Goal: Use online tool/utility: Use online tool/utility

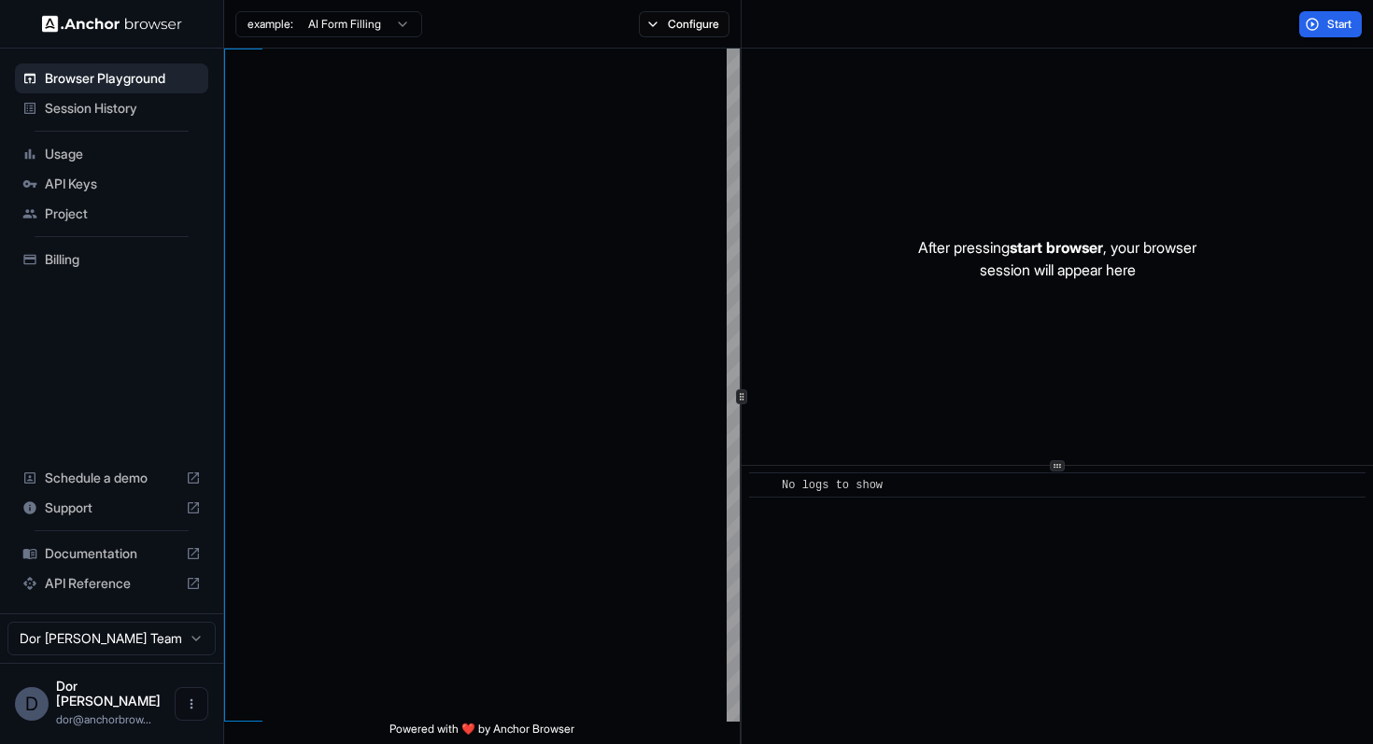
scroll to position [118, 0]
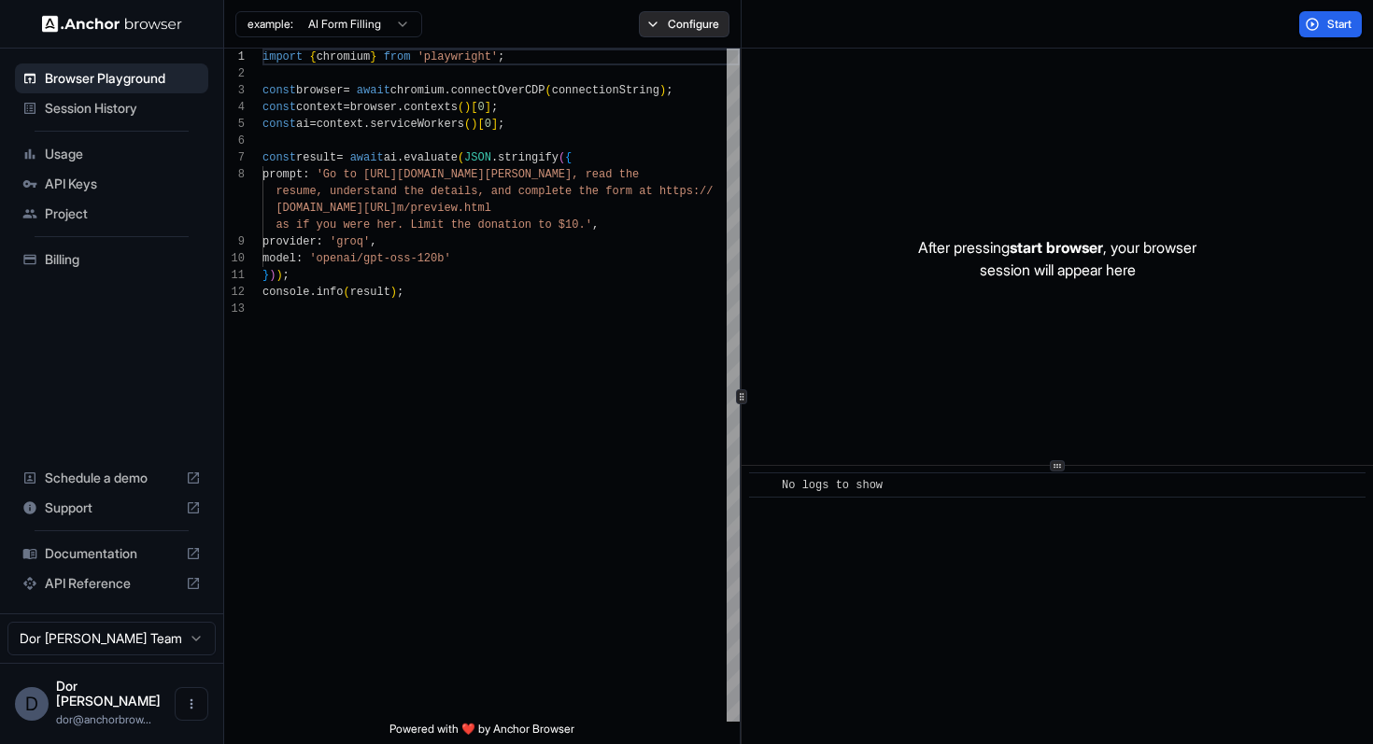
click at [648, 27] on button "Configure" at bounding box center [684, 24] width 91 height 26
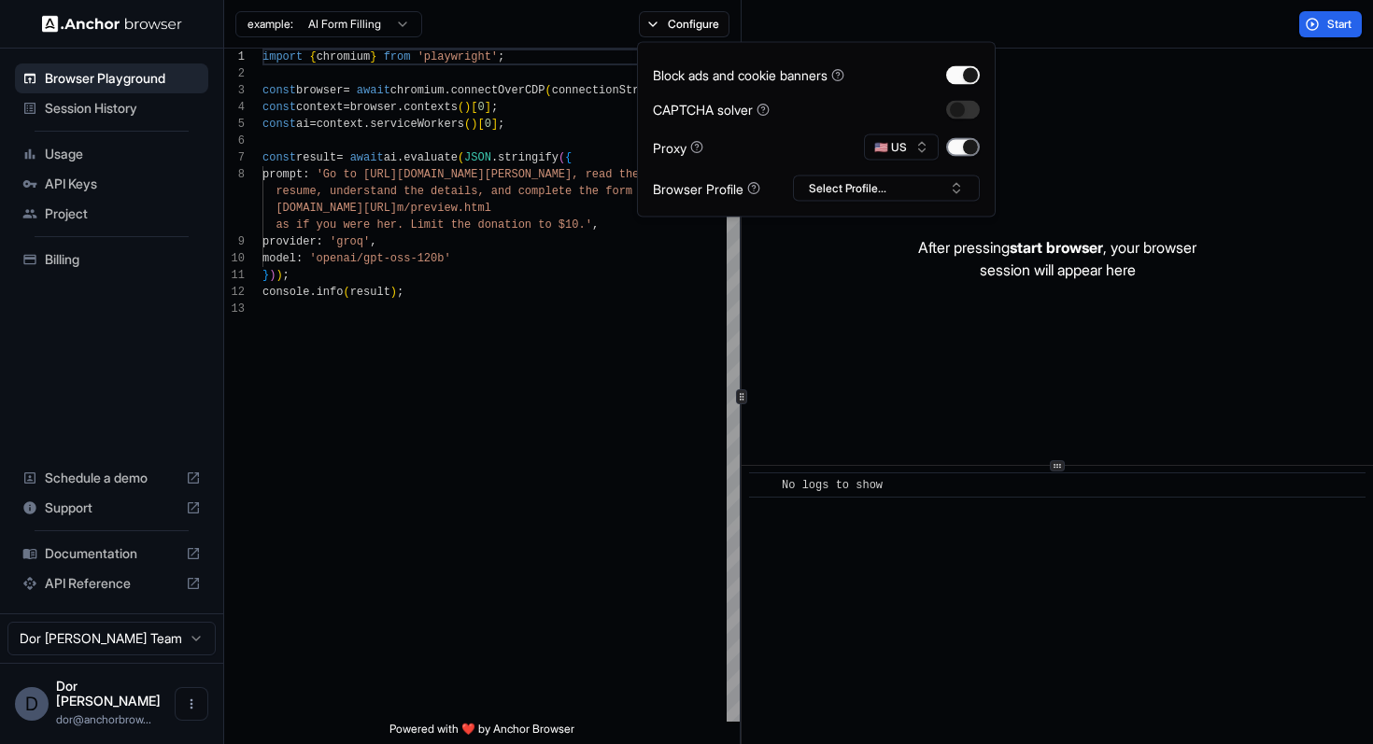
click at [960, 145] on button "button" at bounding box center [963, 147] width 34 height 19
click at [1054, 21] on div "Start" at bounding box center [1058, 24] width 632 height 49
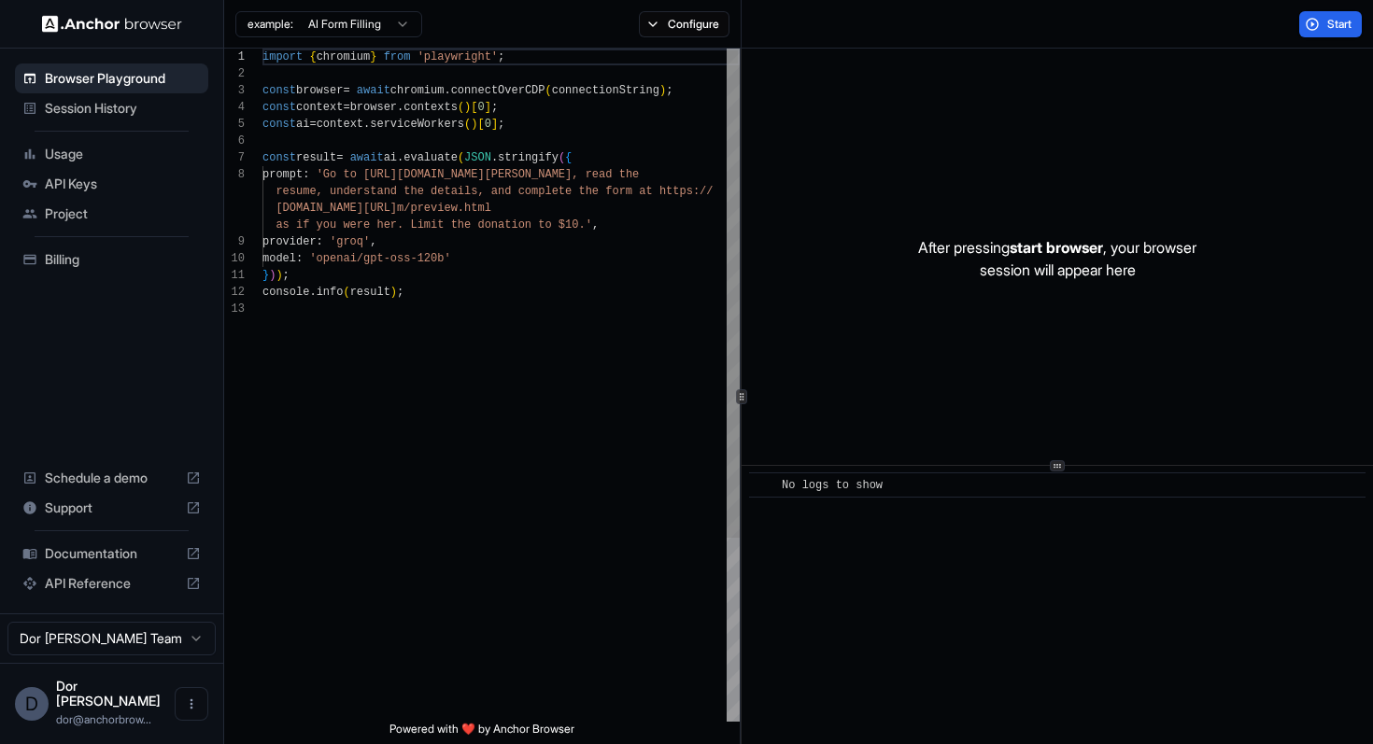
scroll to position [84, 0]
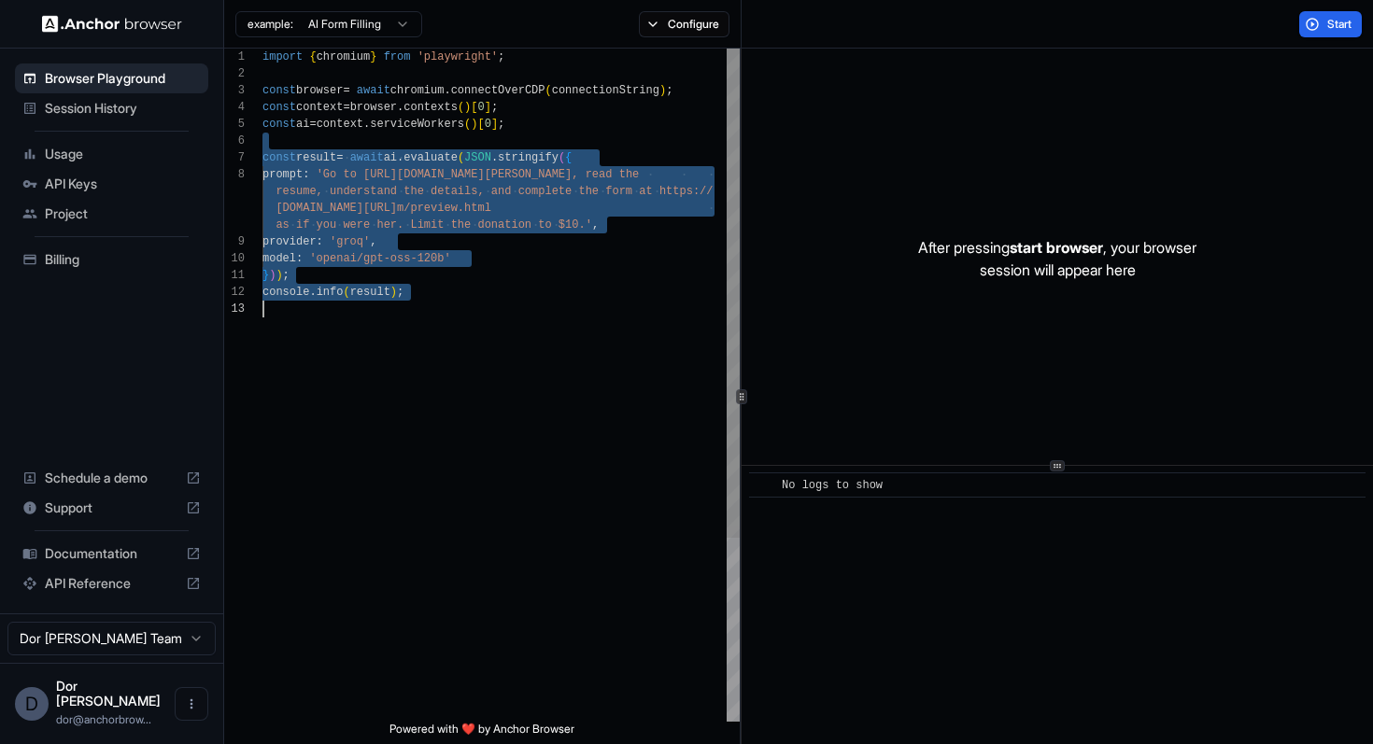
drag, startPoint x: 492, startPoint y: 144, endPoint x: 510, endPoint y: 377, distance: 234.2
click at [510, 377] on div "import { chromium } from 'playwright' ; const browser = await chromium . connec…" at bounding box center [500, 512] width 477 height 926
type textarea "**********"
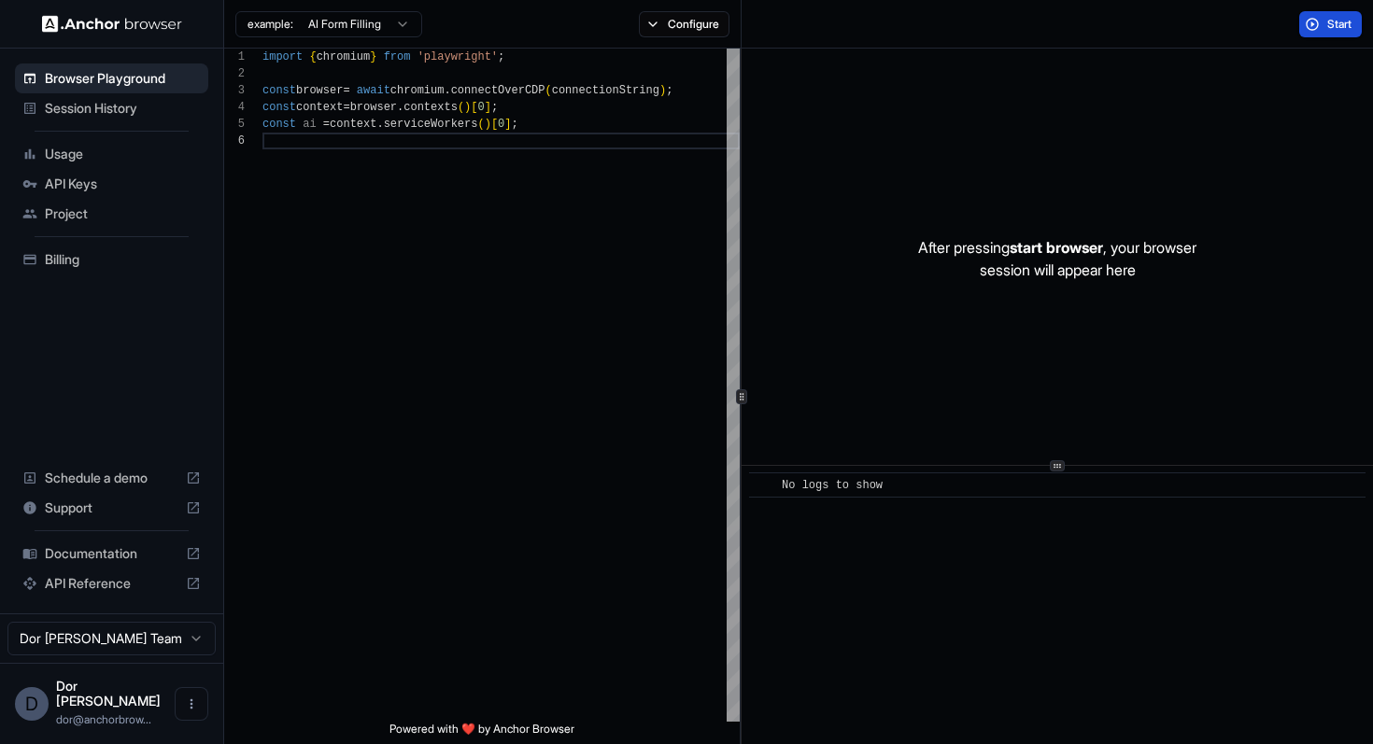
click at [1337, 27] on span "Start" at bounding box center [1340, 24] width 26 height 15
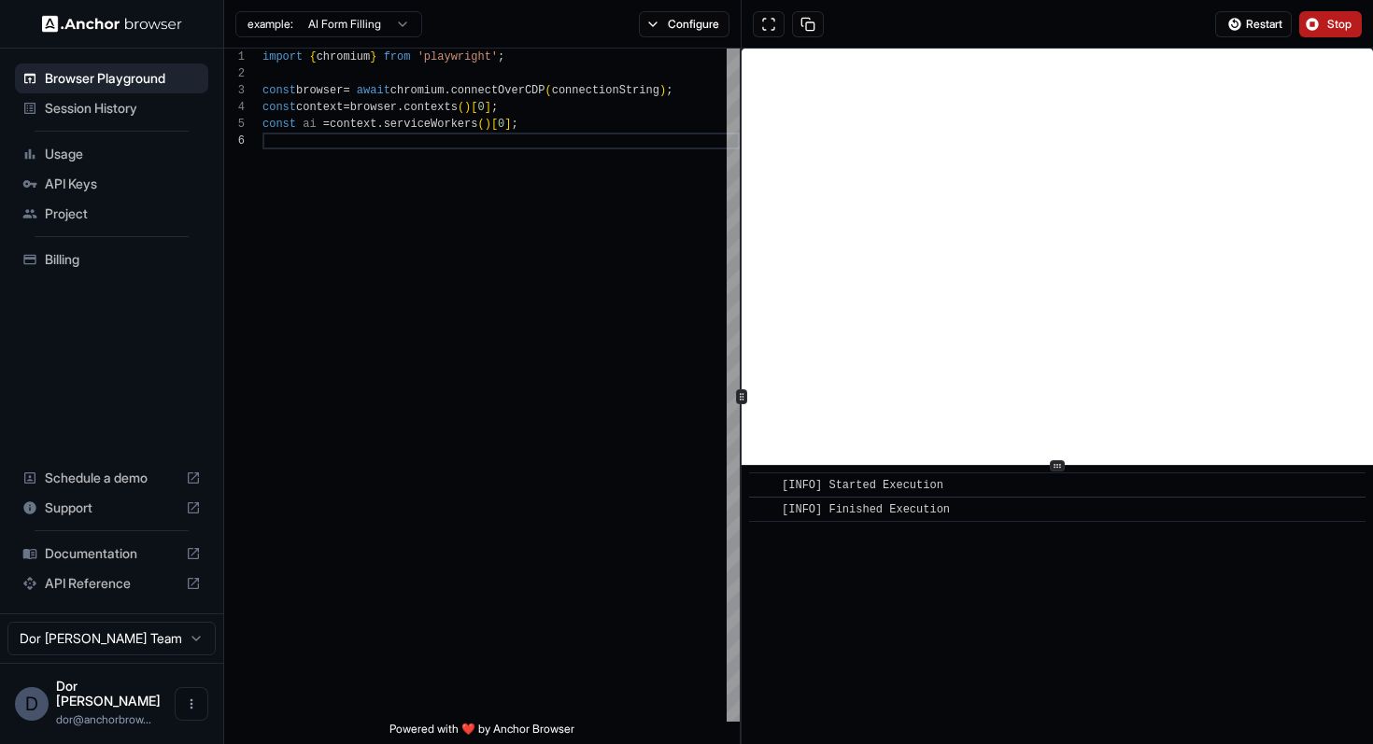
click at [1327, 24] on span "Stop" at bounding box center [1340, 24] width 26 height 15
